Goal: Contribute content

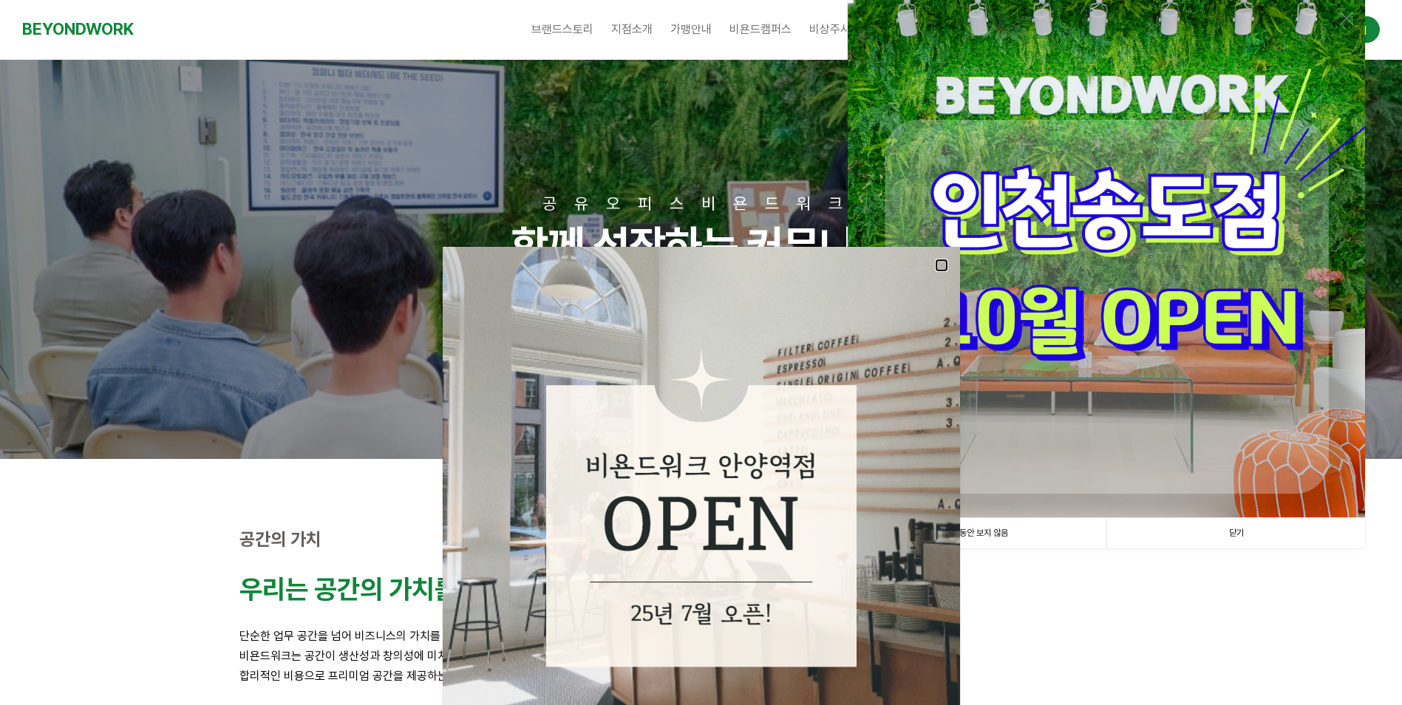
drag, startPoint x: 942, startPoint y: 259, endPoint x: 1002, endPoint y: 290, distance: 67.1
click at [942, 259] on link at bounding box center [941, 265] width 13 height 13
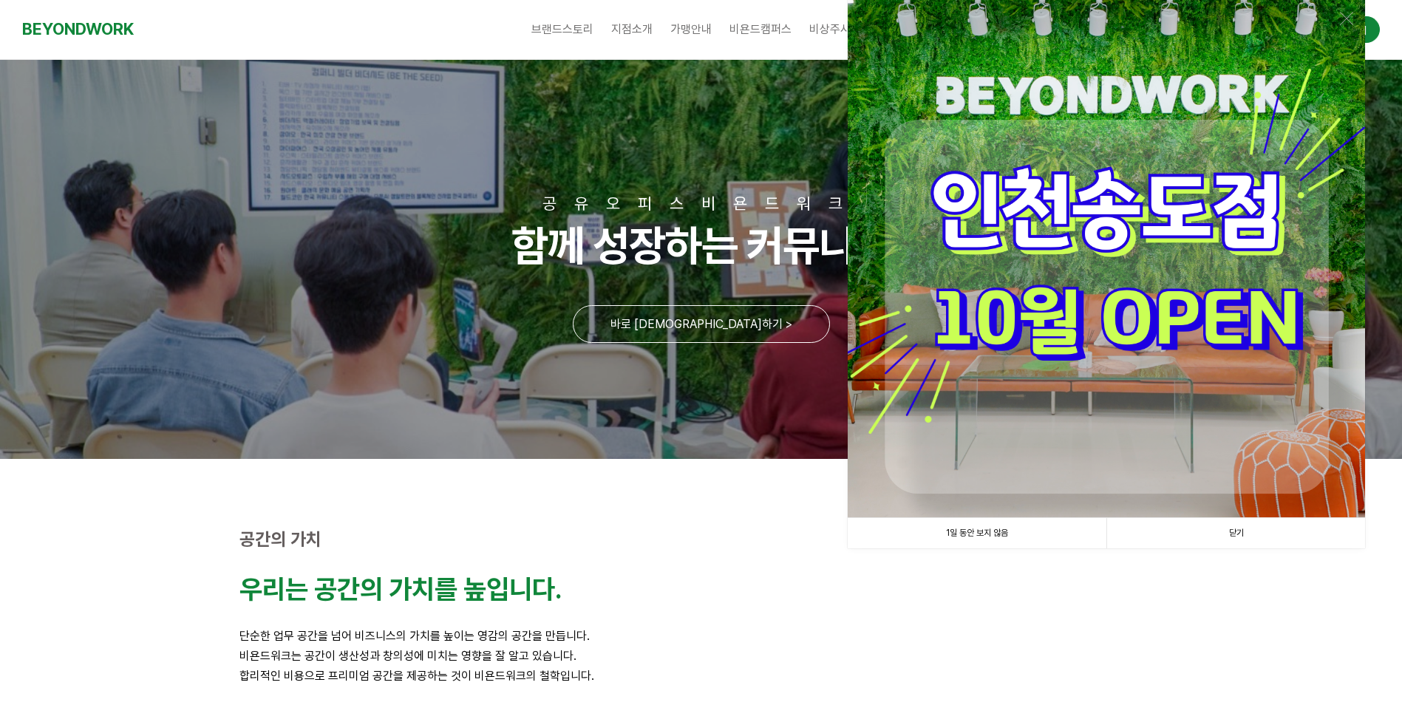
click at [1228, 534] on link "닫기" at bounding box center [1235, 533] width 259 height 30
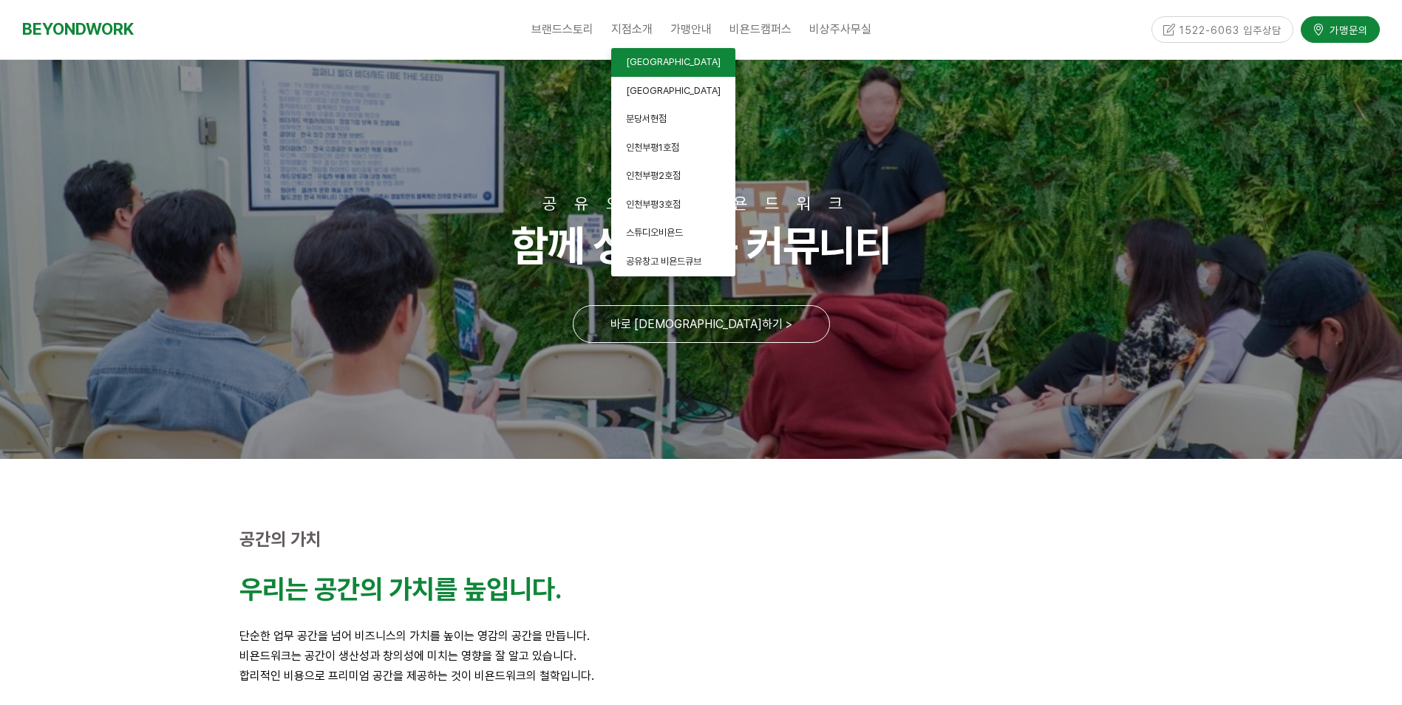
click at [653, 62] on span "안양평촌점" at bounding box center [673, 61] width 95 height 11
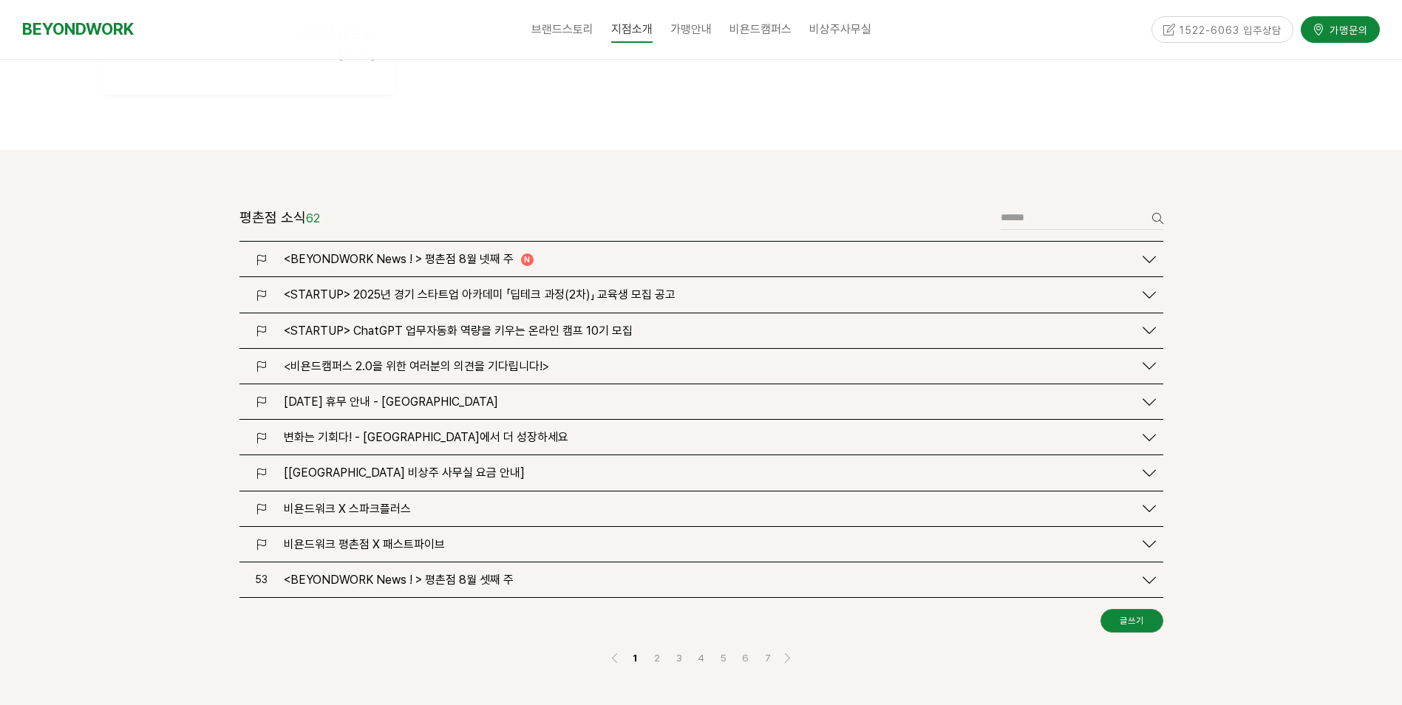
scroll to position [1700, 0]
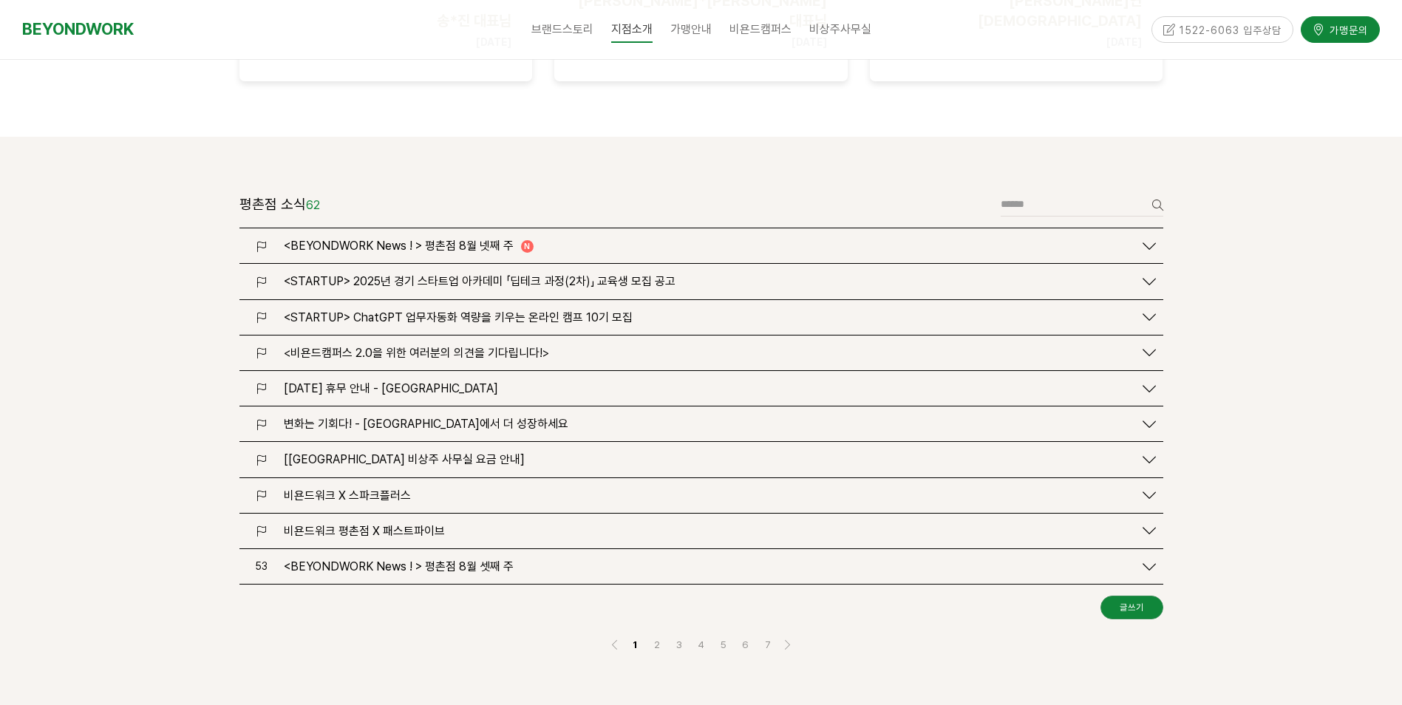
click at [510, 239] on span "<BEYONDWORK News ! > 평촌점 8월 넷째 주" at bounding box center [399, 246] width 230 height 14
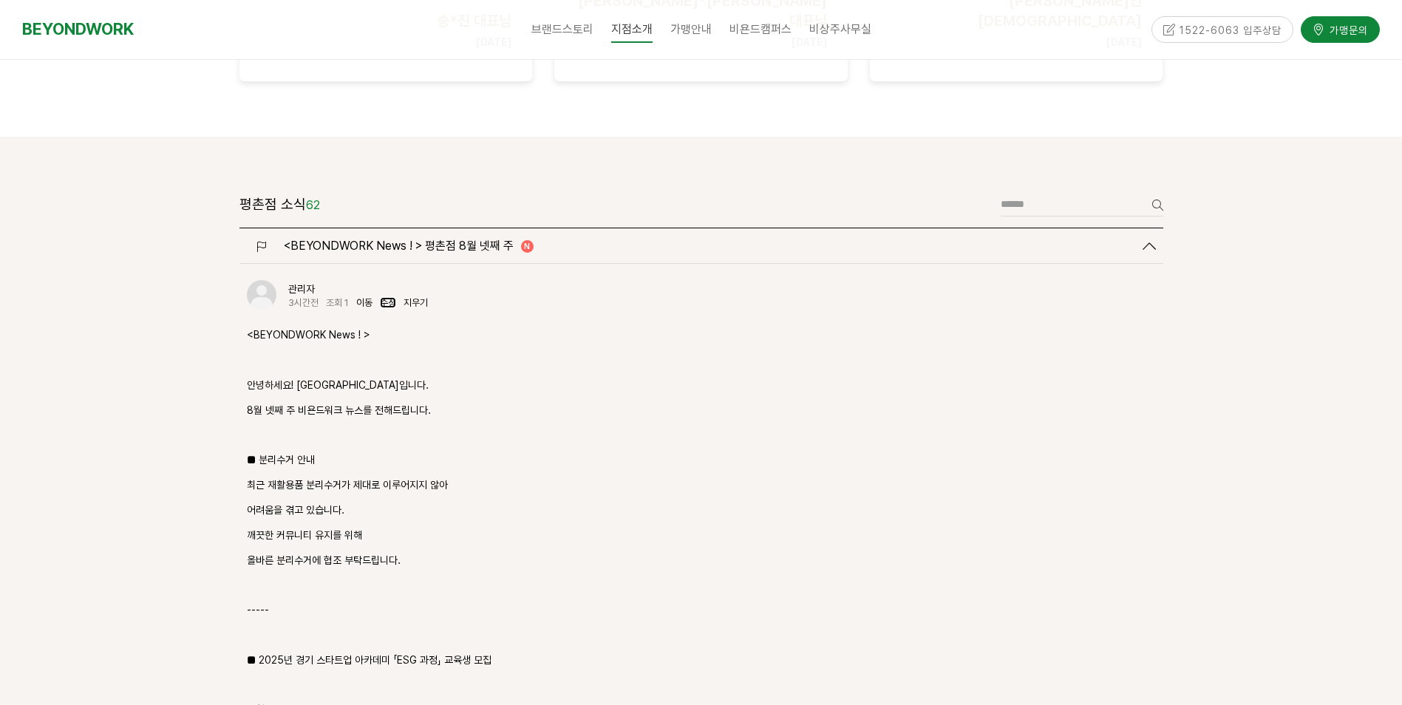
click at [389, 297] on link "수정" at bounding box center [388, 302] width 16 height 11
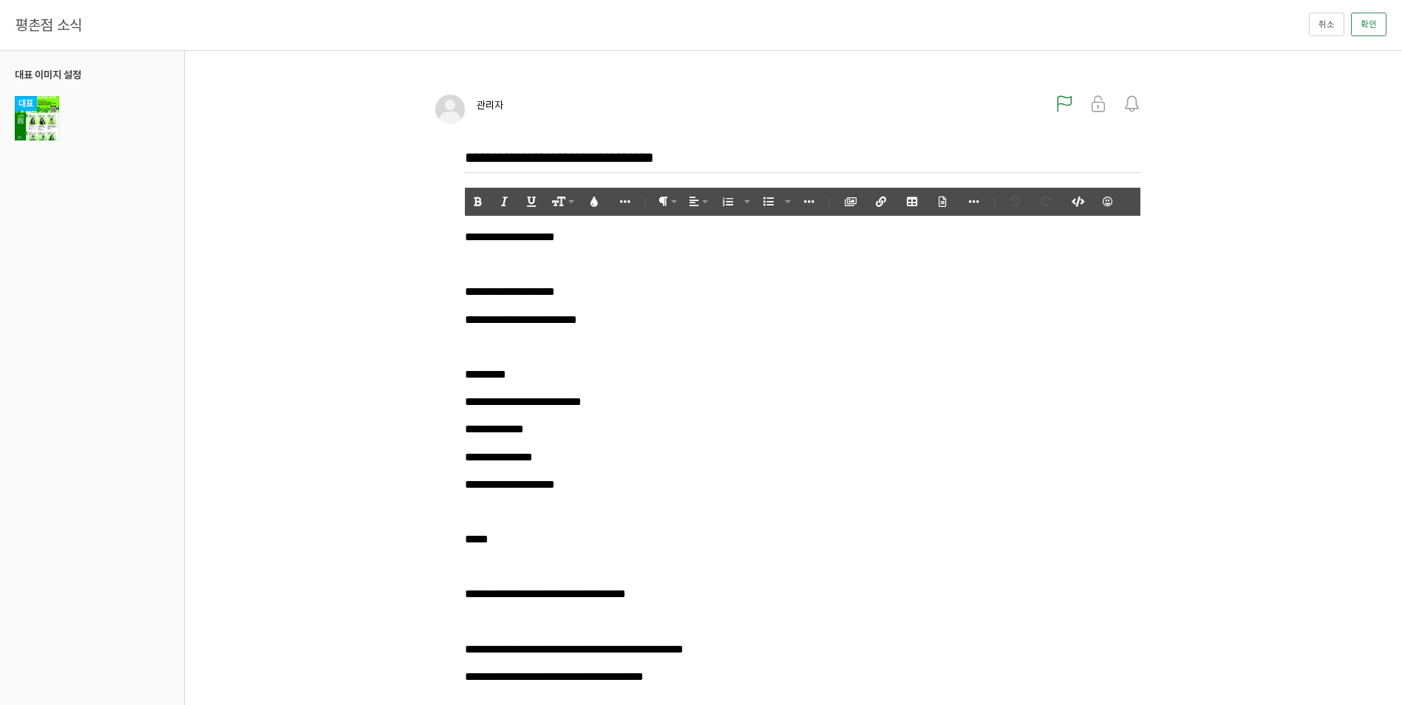
click at [524, 344] on p at bounding box center [802, 347] width 675 height 20
drag, startPoint x: 480, startPoint y: 373, endPoint x: 645, endPoint y: 499, distance: 207.8
drag, startPoint x: 483, startPoint y: 375, endPoint x: 652, endPoint y: 492, distance: 206.0
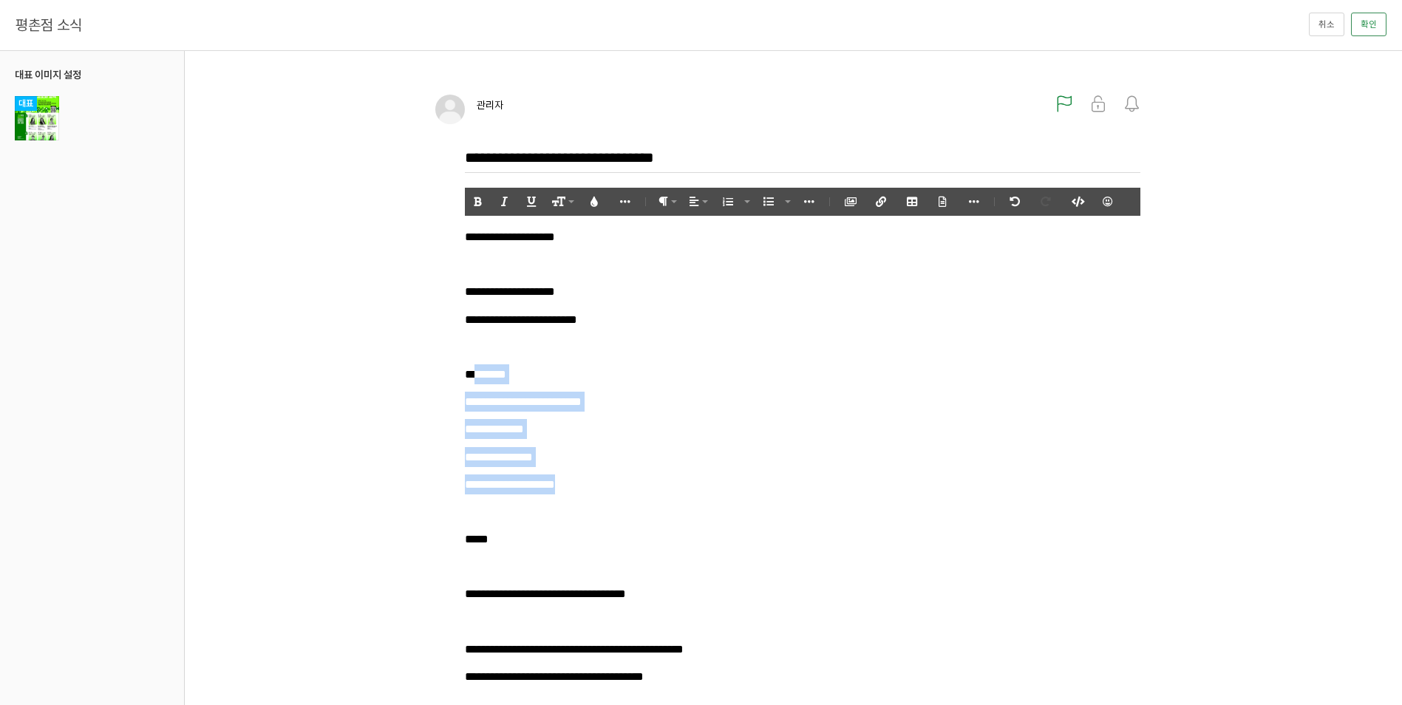
drag, startPoint x: 477, startPoint y: 375, endPoint x: 654, endPoint y: 492, distance: 212.1
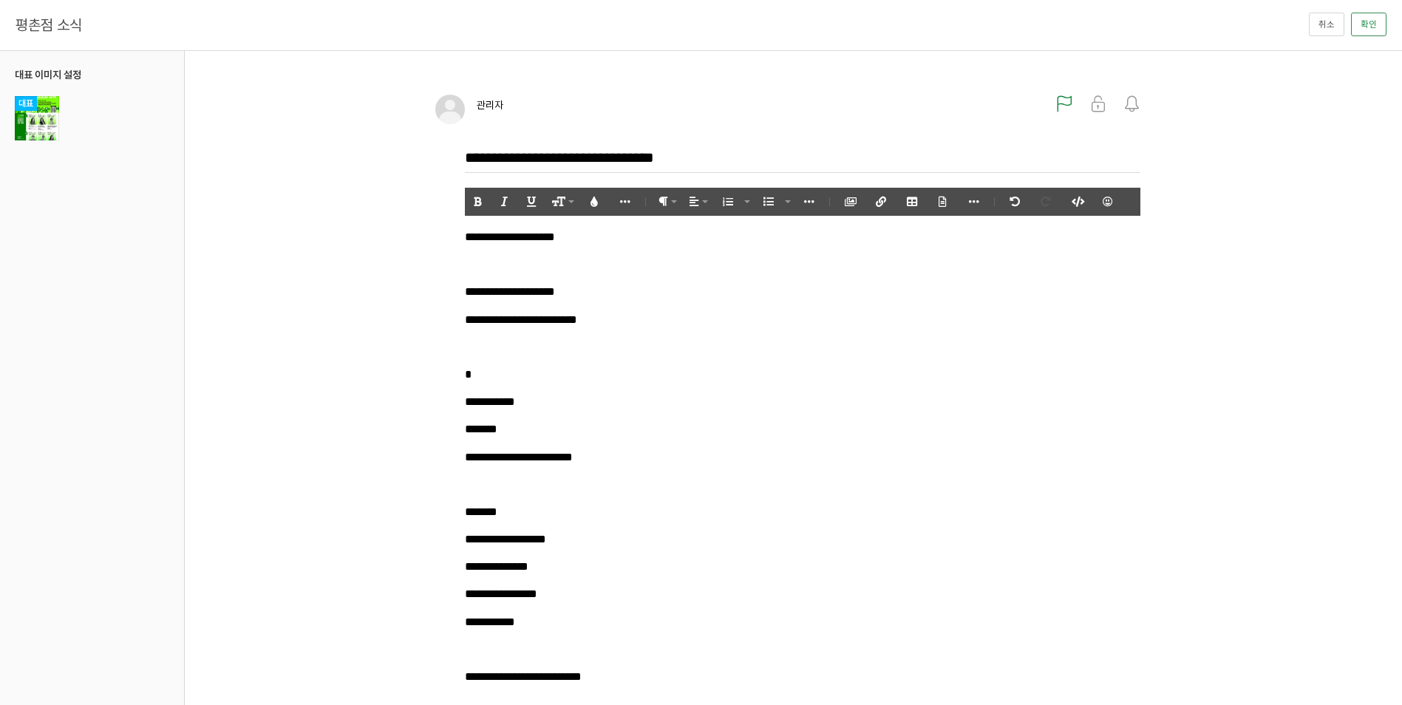
click at [493, 375] on p "*" at bounding box center [802, 374] width 675 height 20
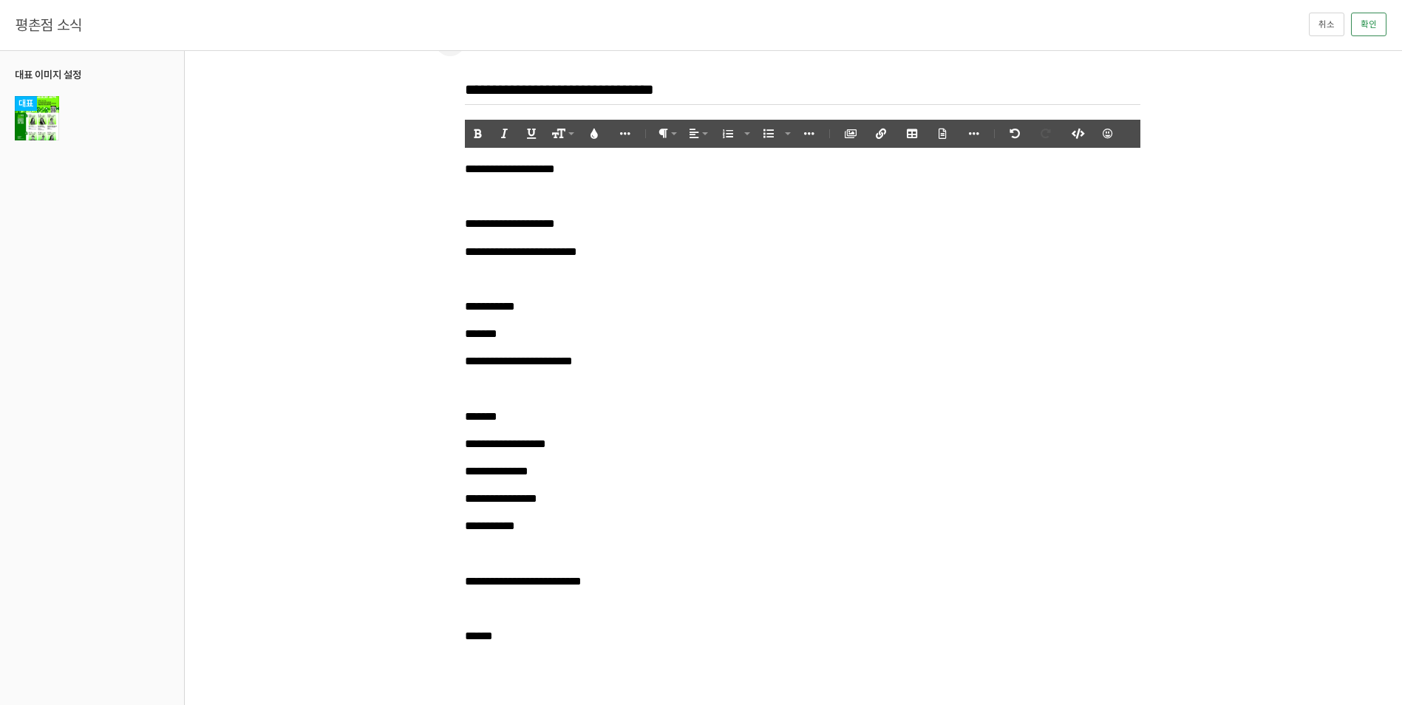
scroll to position [0, 0]
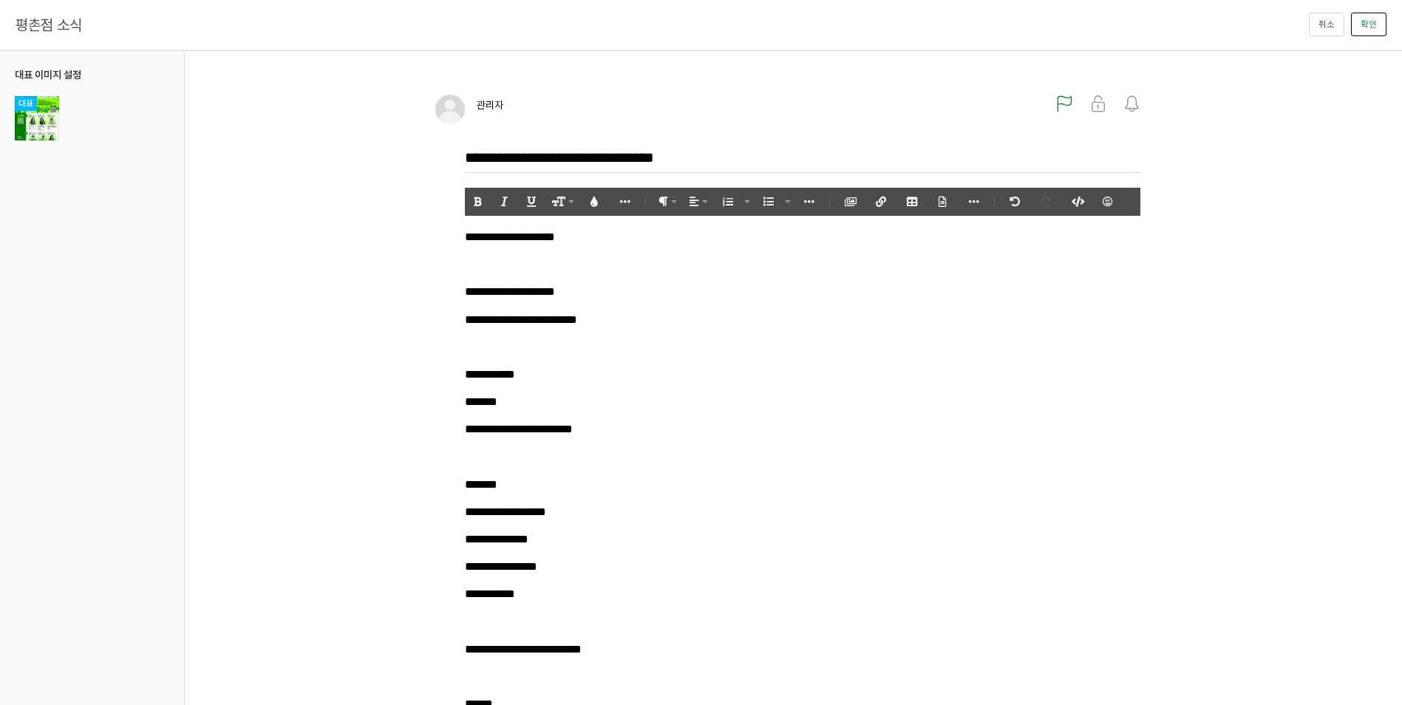
click at [1366, 25] on button "확인" at bounding box center [1368, 25] width 35 height 24
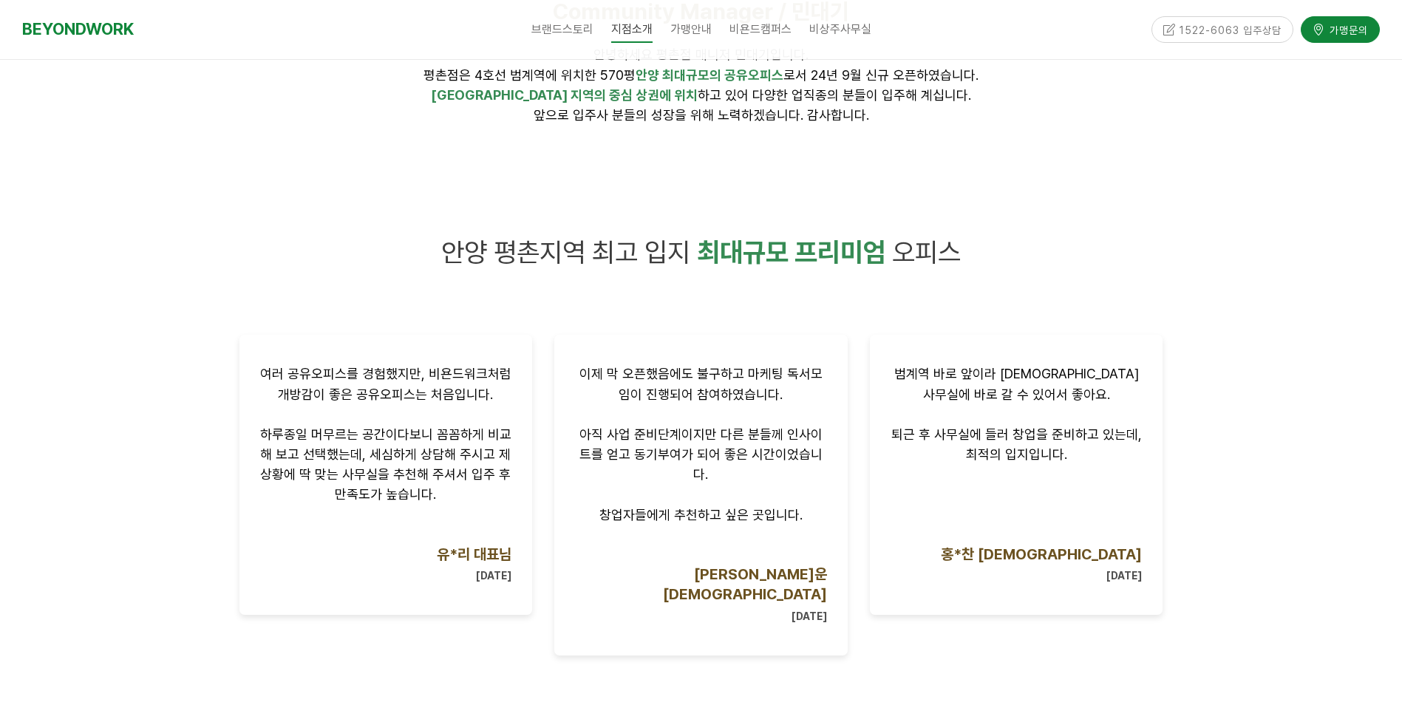
scroll to position [1701, 0]
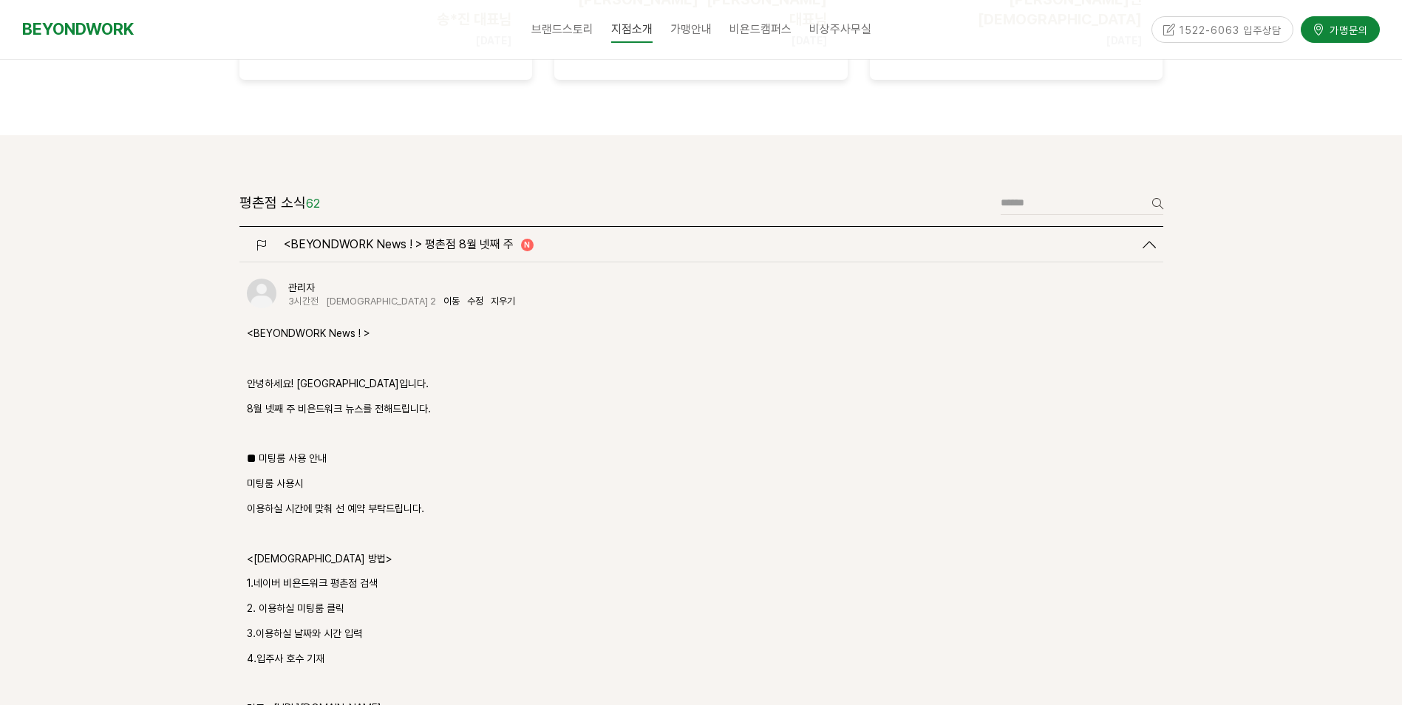
click at [1145, 238] on icon at bounding box center [1149, 244] width 13 height 13
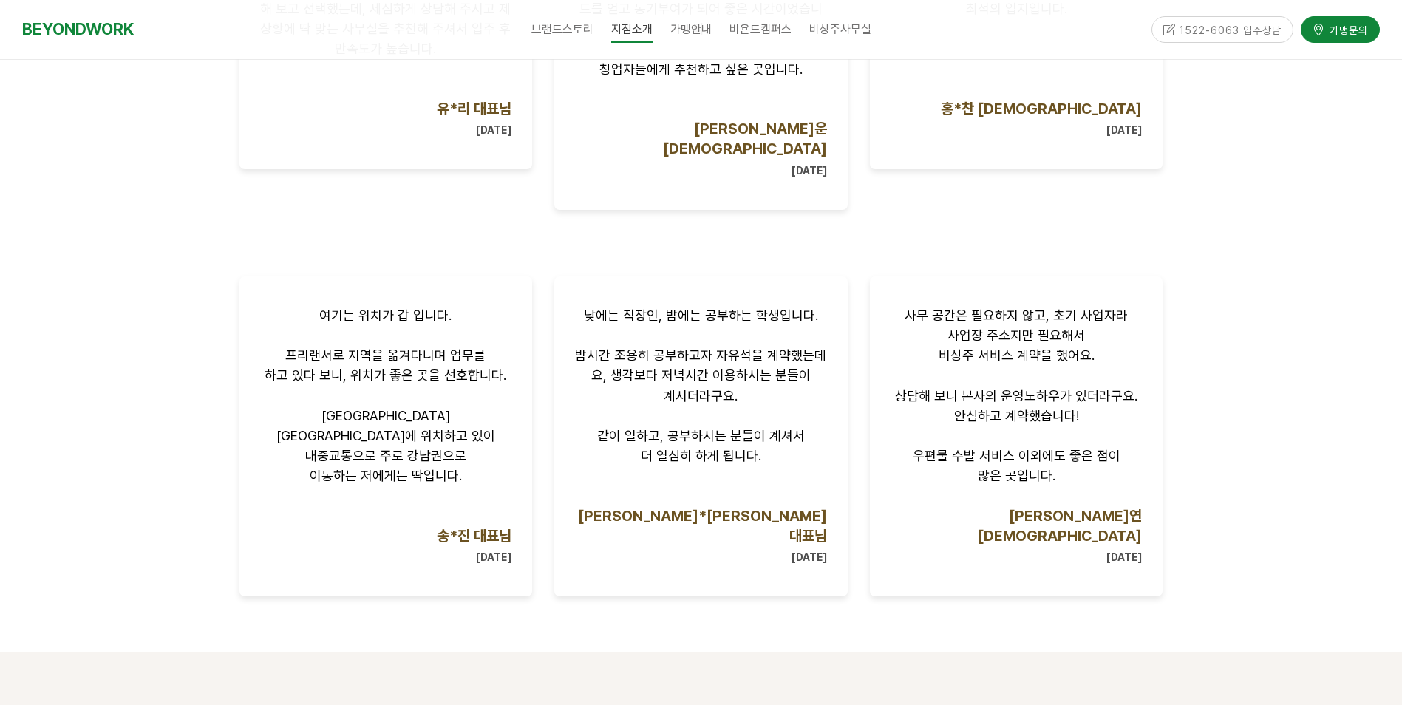
scroll to position [1184, 0]
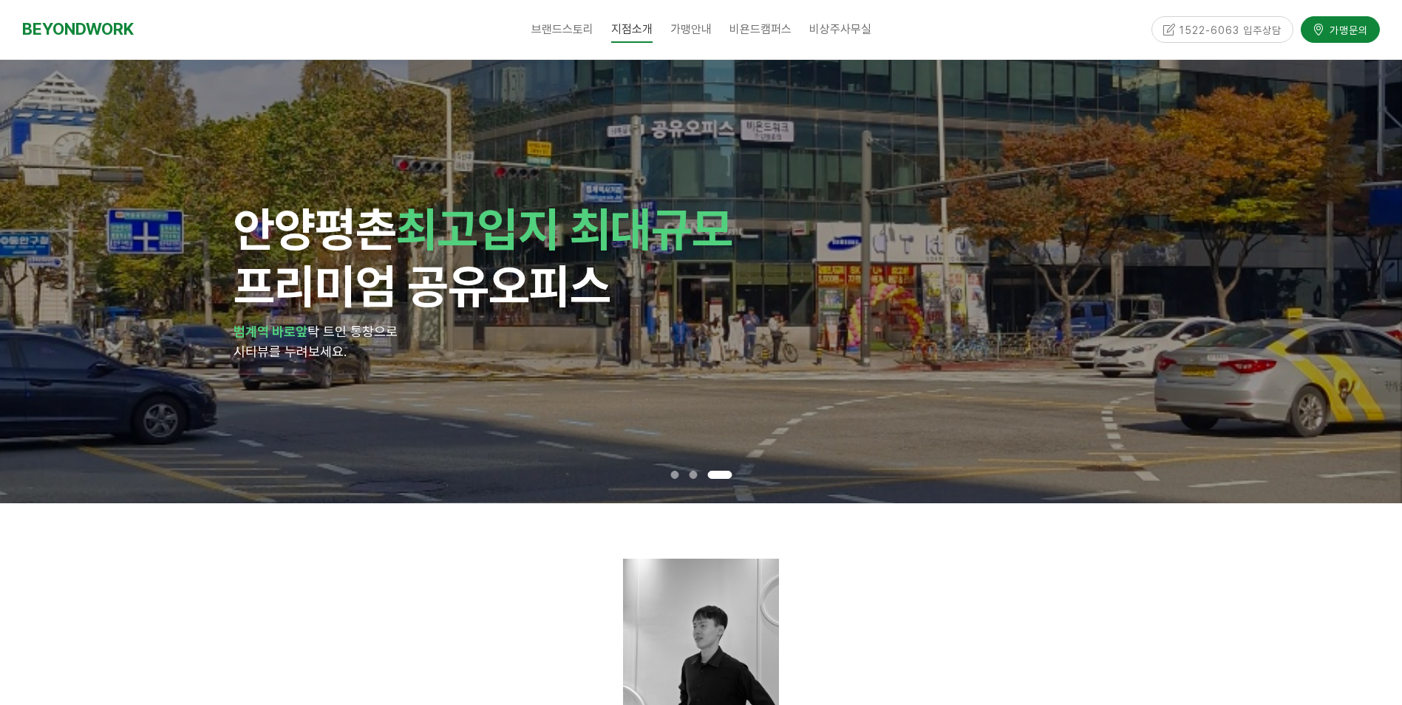
scroll to position [1923, 0]
